Goal: Task Accomplishment & Management: Manage account settings

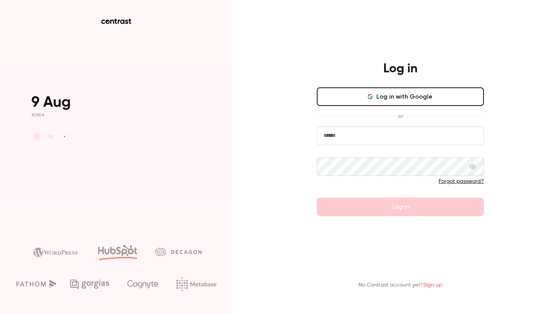
click at [361, 137] on input "email" at bounding box center [400, 136] width 167 height 19
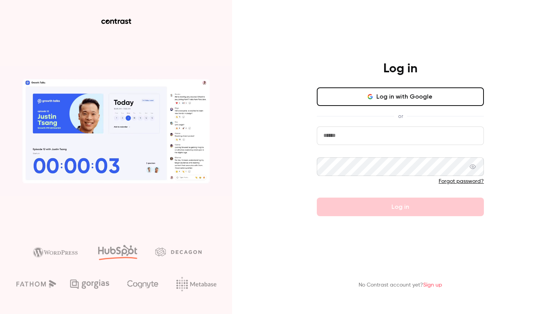
click at [347, 137] on input "email" at bounding box center [400, 136] width 167 height 19
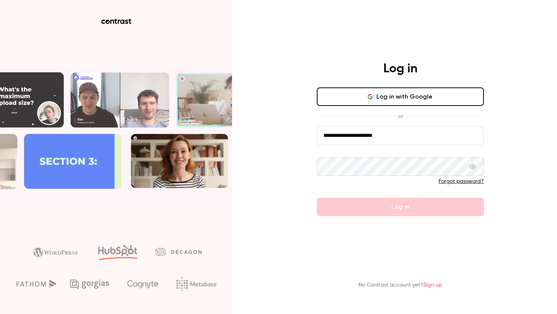
type input "**********"
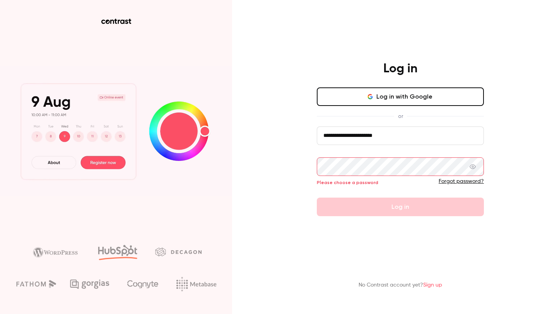
click at [449, 185] on div "Forgot password?" at bounding box center [400, 182] width 167 height 8
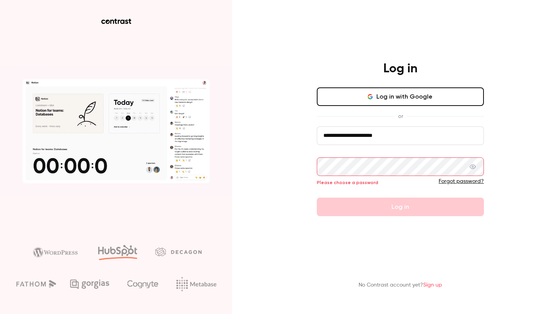
click at [452, 181] on link "Forgot password?" at bounding box center [461, 181] width 45 height 5
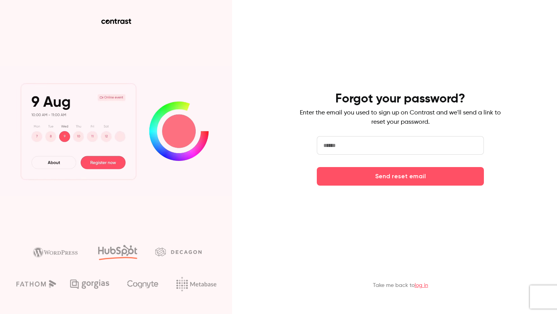
click at [411, 149] on input "email" at bounding box center [400, 145] width 167 height 19
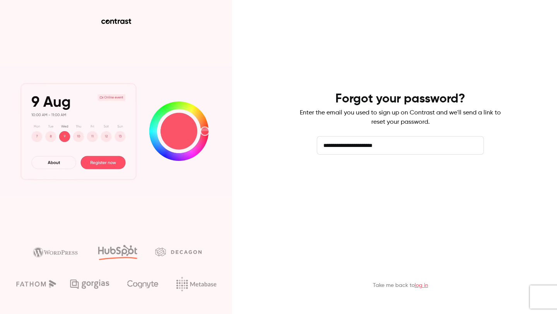
type input "**********"
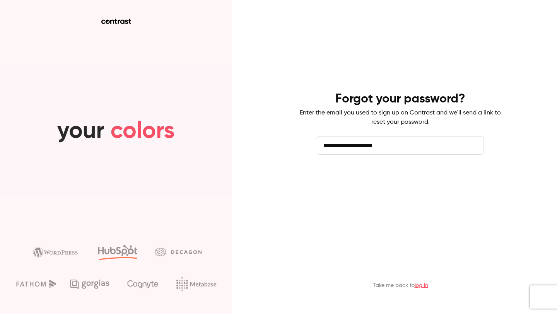
click at [443, 184] on button "Send reset email" at bounding box center [400, 176] width 167 height 19
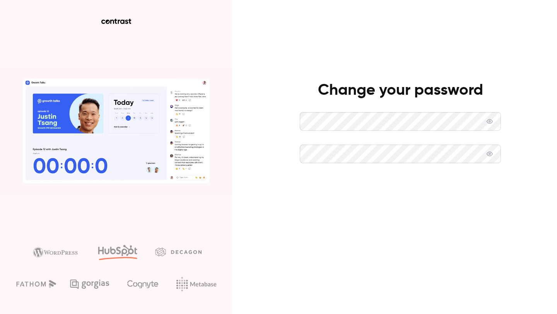
click at [331, 185] on button "Set new password" at bounding box center [400, 186] width 201 height 19
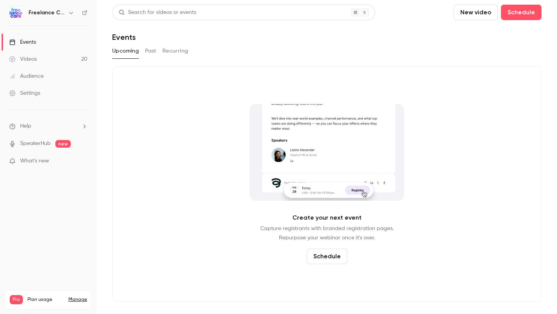
click at [51, 58] on link "Videos 20" at bounding box center [48, 59] width 97 height 17
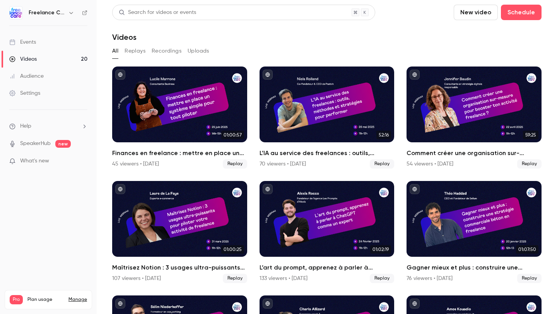
click at [88, 14] on nav "Freelance Care Events Videos 20 Audience Settings Help SpeakerHub new What's ne…" at bounding box center [48, 157] width 97 height 314
